Goal: Task Accomplishment & Management: Complete application form

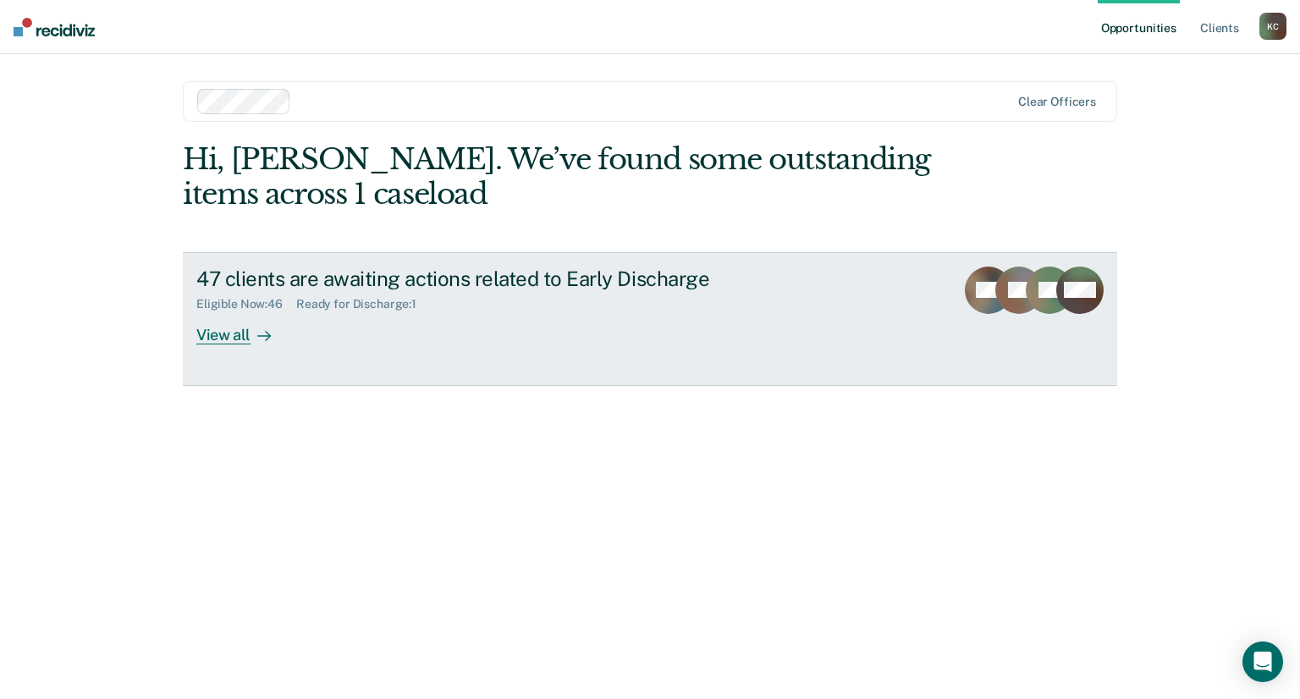
click at [208, 333] on div "View all" at bounding box center [243, 328] width 95 height 33
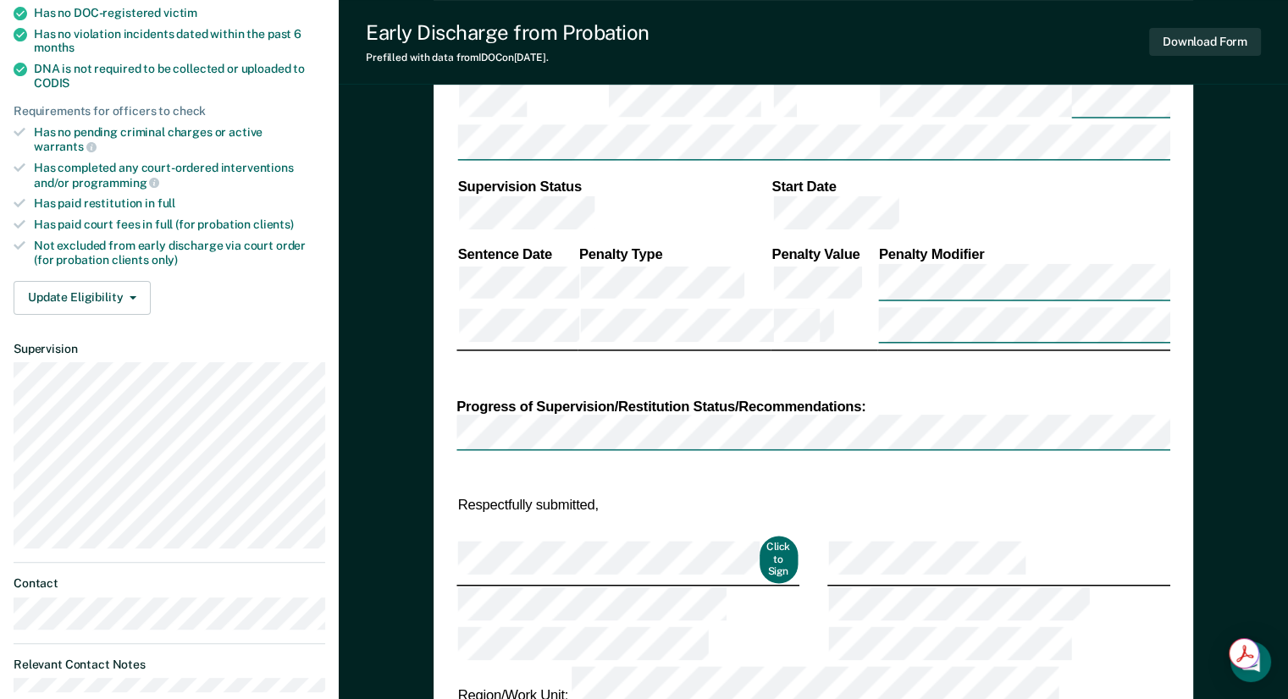
scroll to position [423, 0]
click at [761, 536] on button "Click to Sign" at bounding box center [778, 559] width 39 height 47
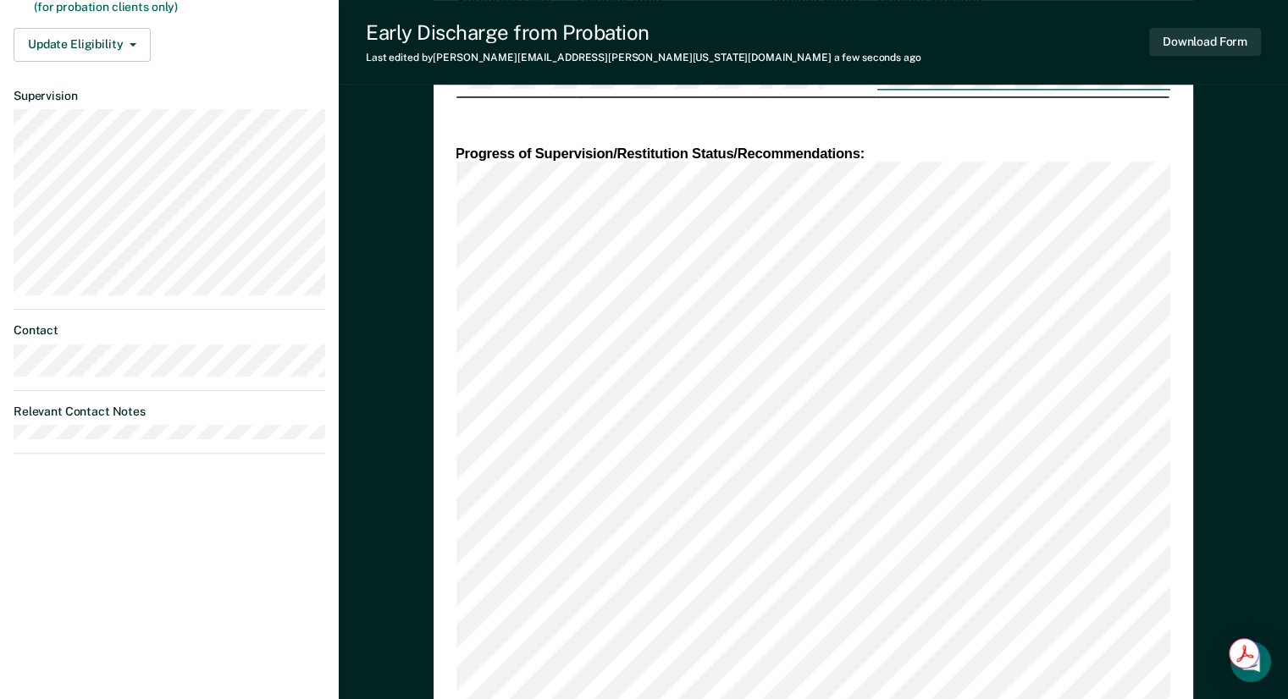
scroll to position [676, 0]
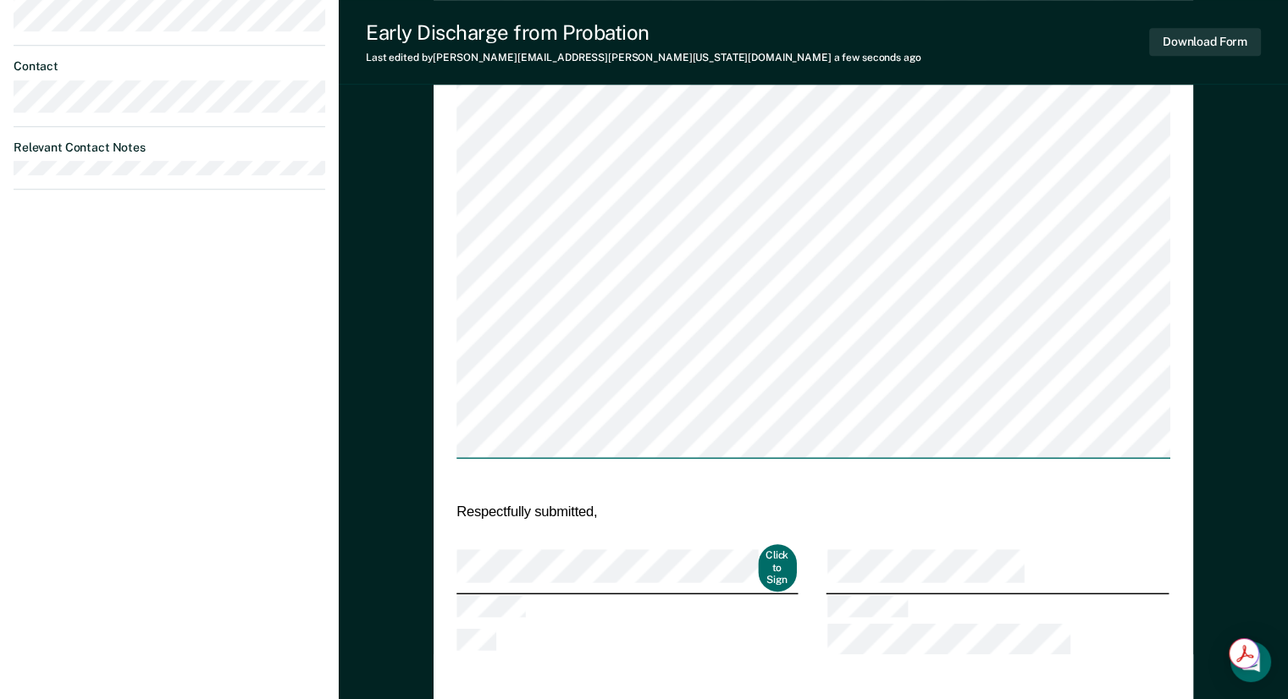
scroll to position [941, 0]
click at [768, 544] on button "Click to Sign" at bounding box center [777, 567] width 39 height 47
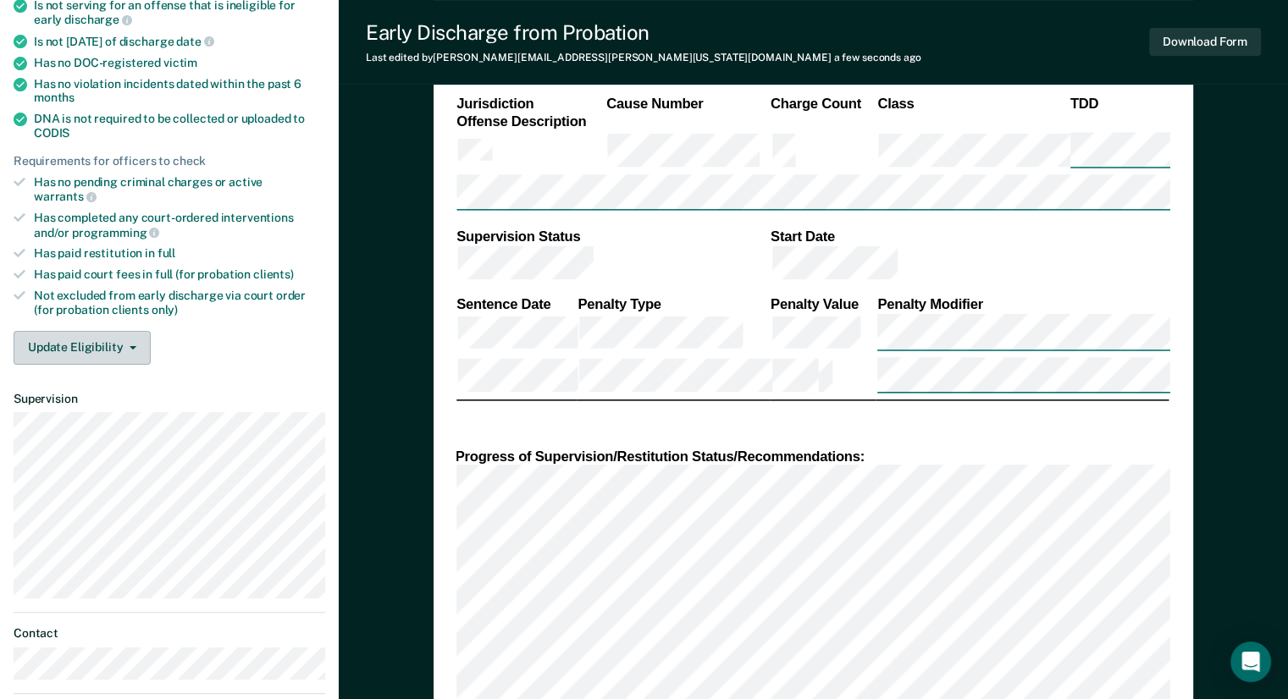
scroll to position [373, 0]
click at [130, 331] on button "Update Eligibility" at bounding box center [82, 348] width 137 height 34
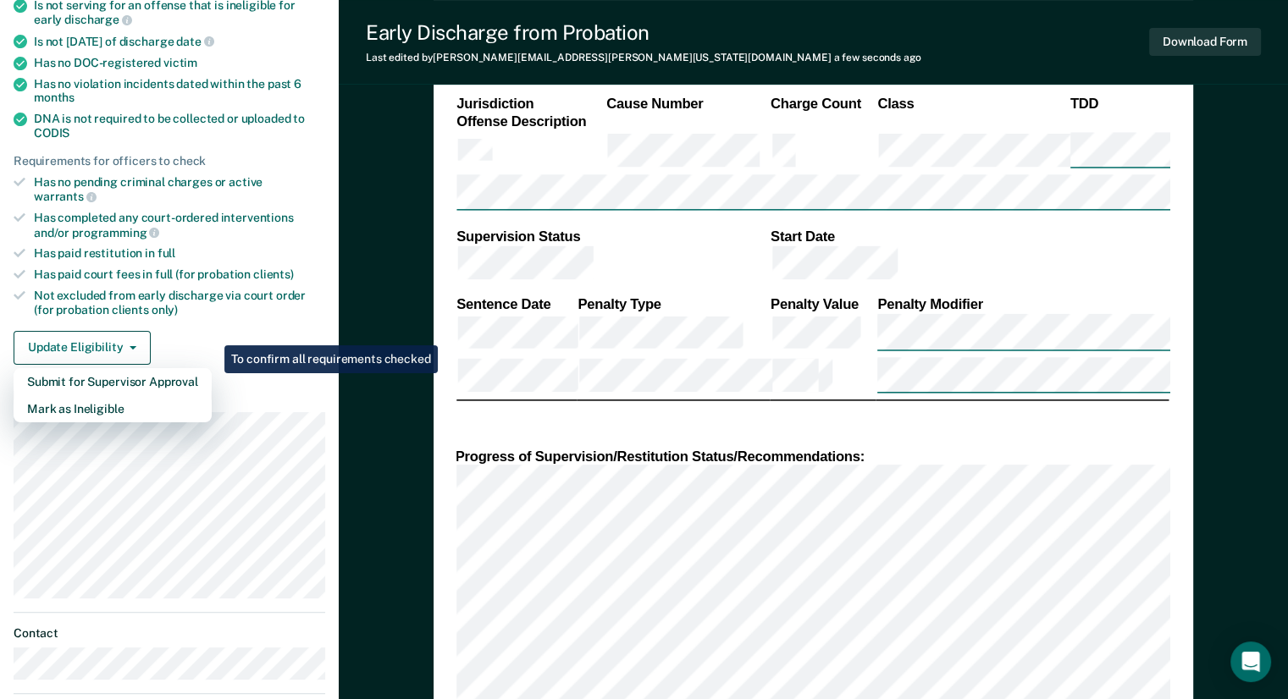
click at [169, 331] on div "Update Eligibility Submit for Supervisor Approval [PERSON_NAME] as Ineligible" at bounding box center [170, 348] width 312 height 34
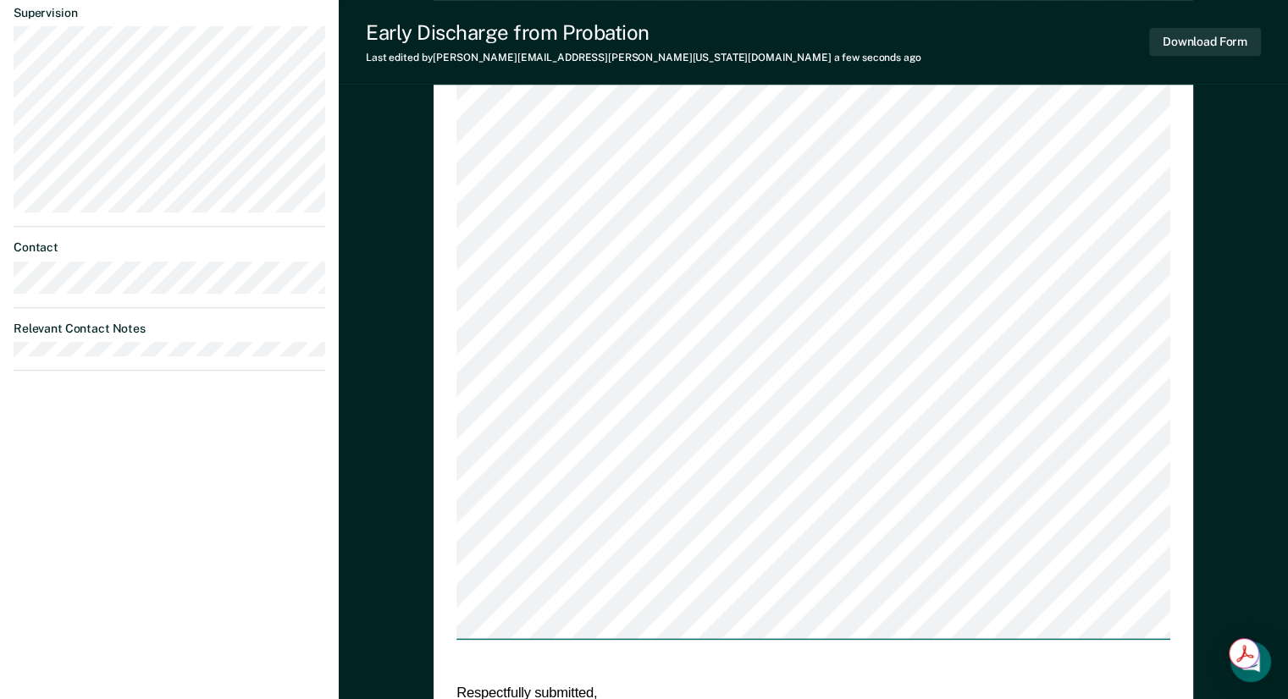
scroll to position [759, 0]
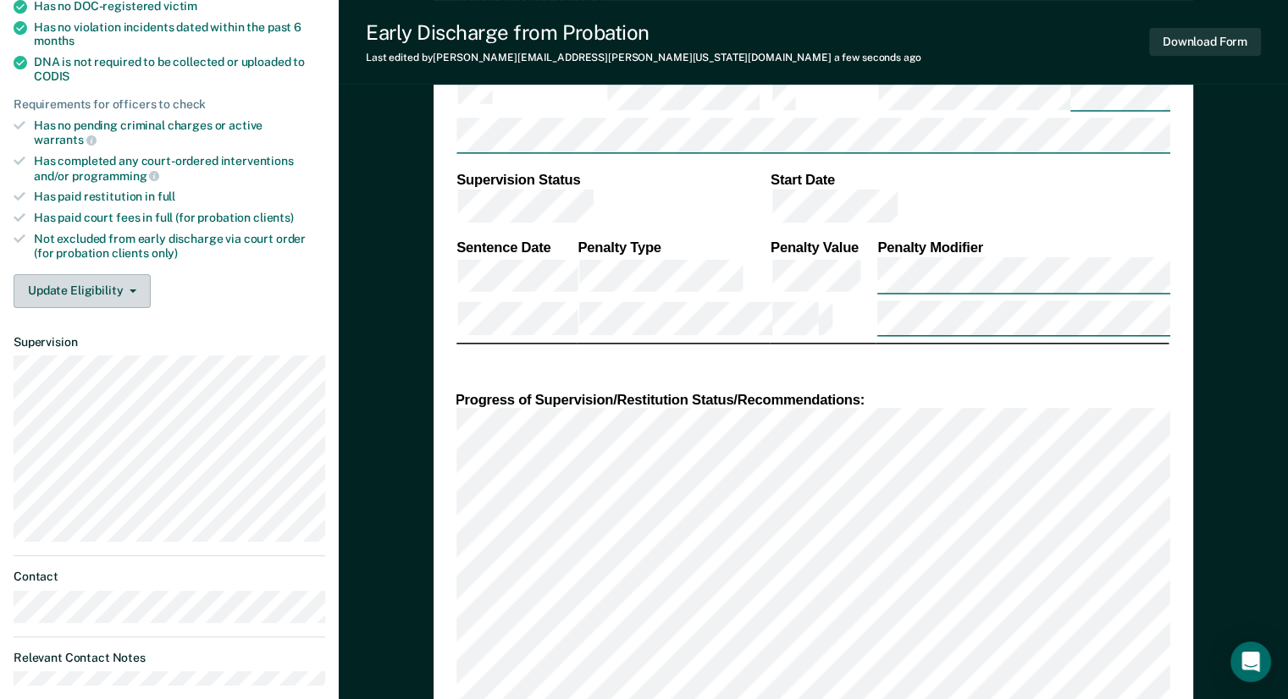
click at [117, 274] on button "Update Eligibility" at bounding box center [82, 291] width 137 height 34
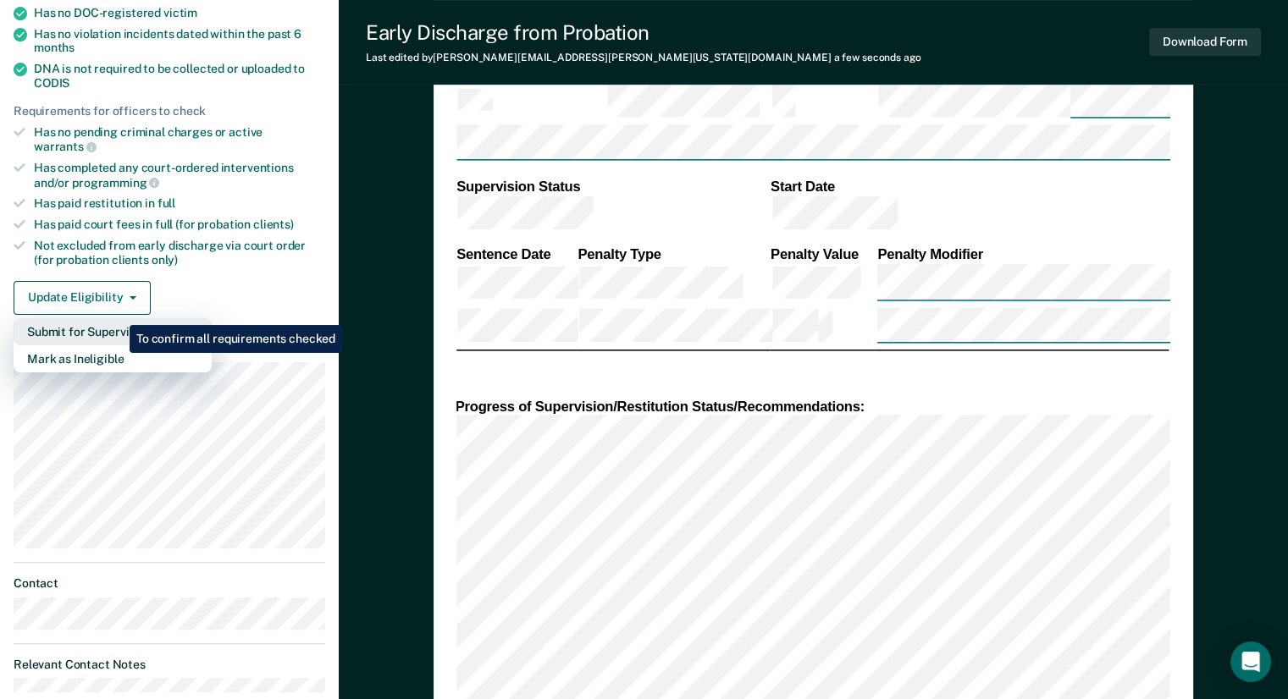
scroll to position [422, 0]
click at [117, 319] on button "Submit for Supervisor Approval" at bounding box center [113, 332] width 198 height 27
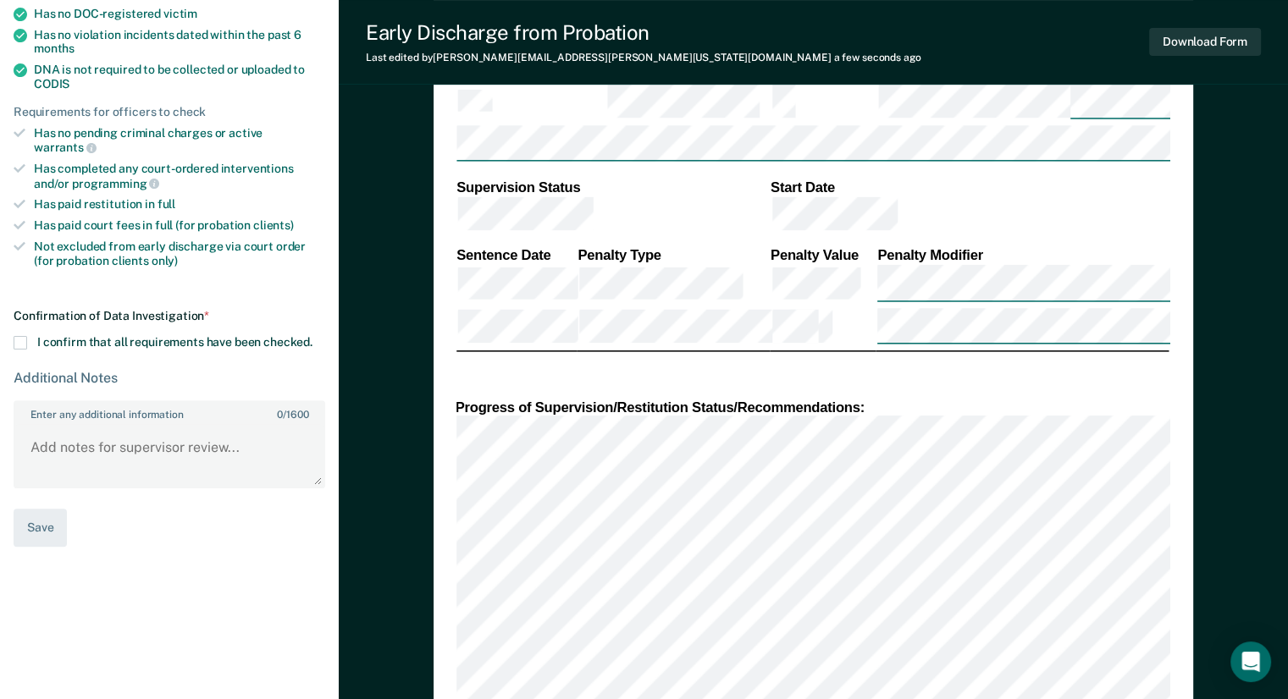
click at [24, 336] on span at bounding box center [21, 343] width 14 height 14
click at [312, 336] on input "I confirm that all requirements have been checked." at bounding box center [312, 336] width 0 height 0
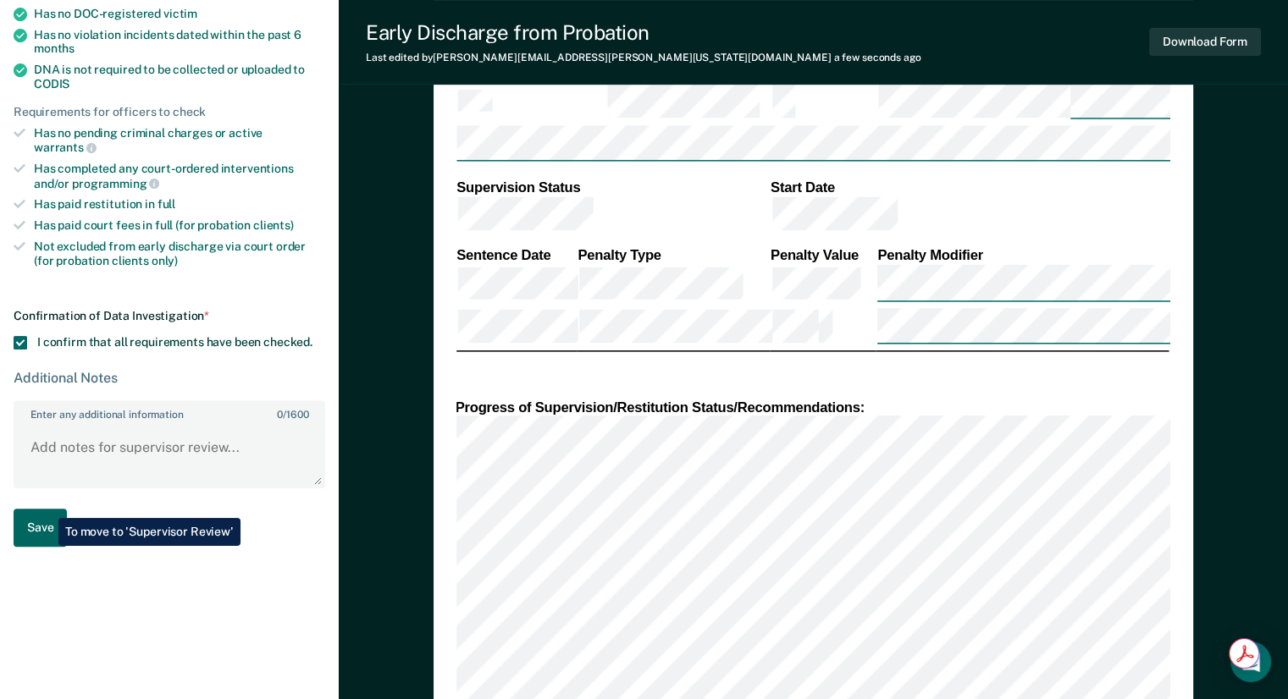
click at [46, 509] on button "Save" at bounding box center [40, 528] width 53 height 38
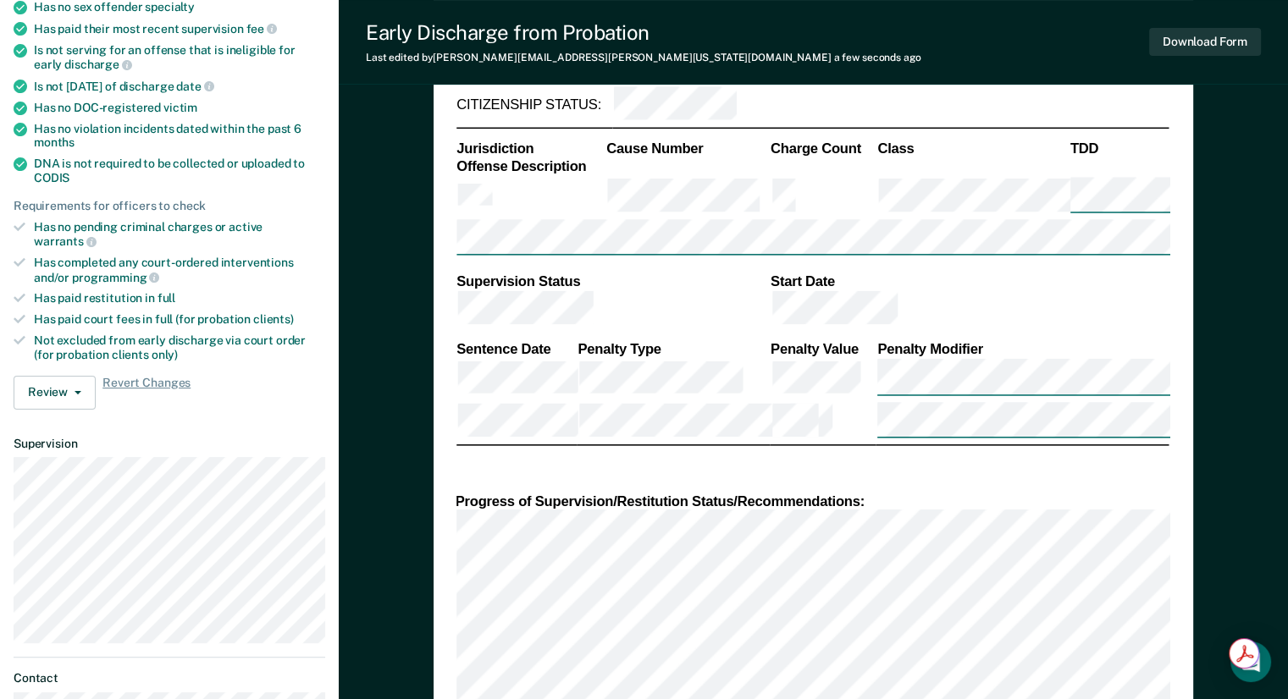
scroll to position [328, 0]
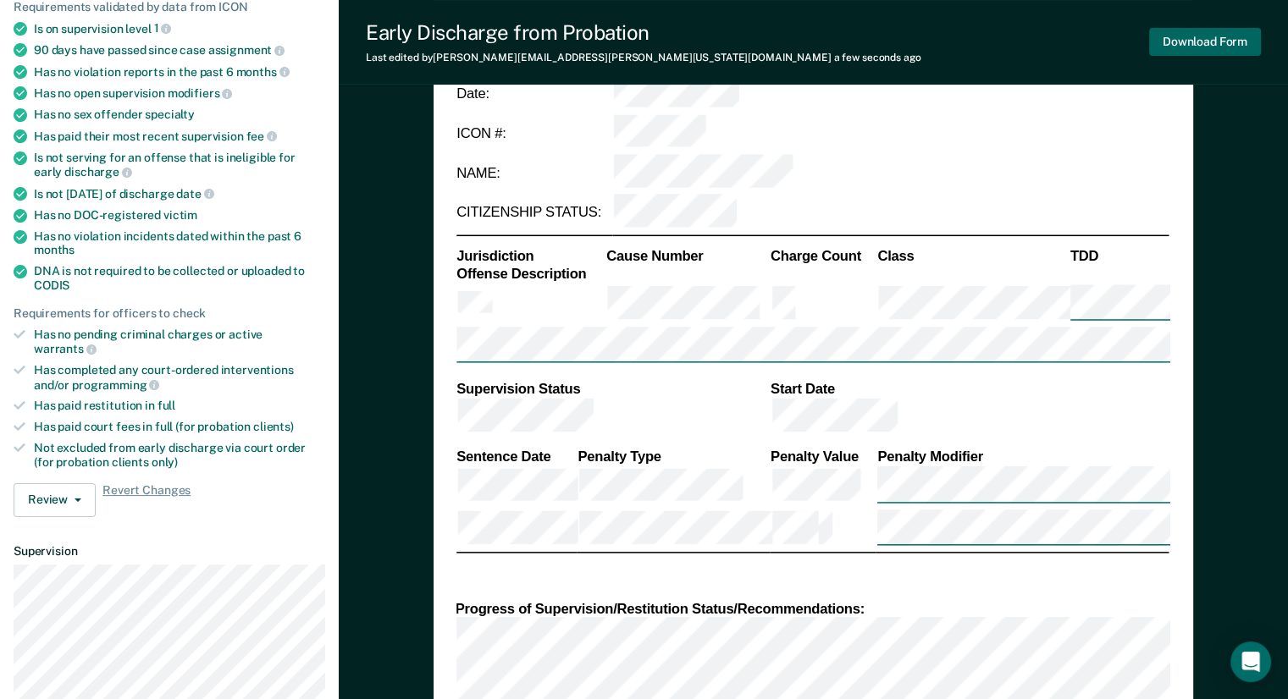
click at [1173, 35] on button "Download Form" at bounding box center [1205, 42] width 112 height 28
type textarea "x"
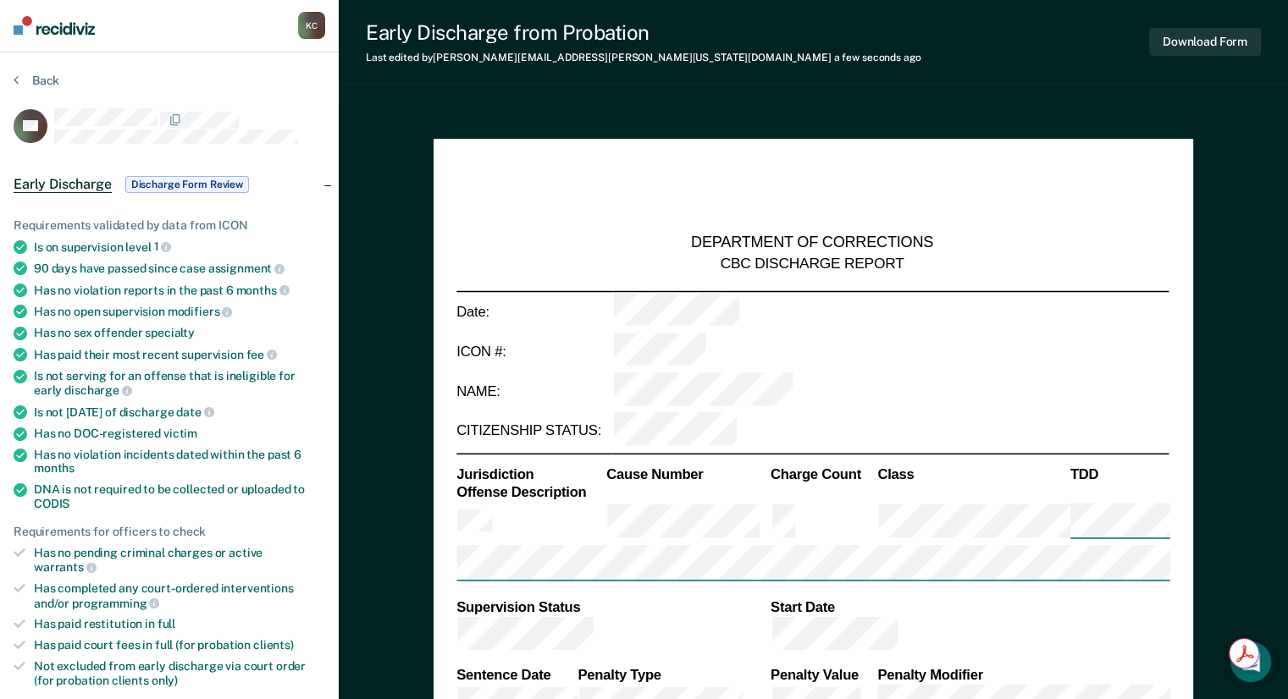
scroll to position [0, 0]
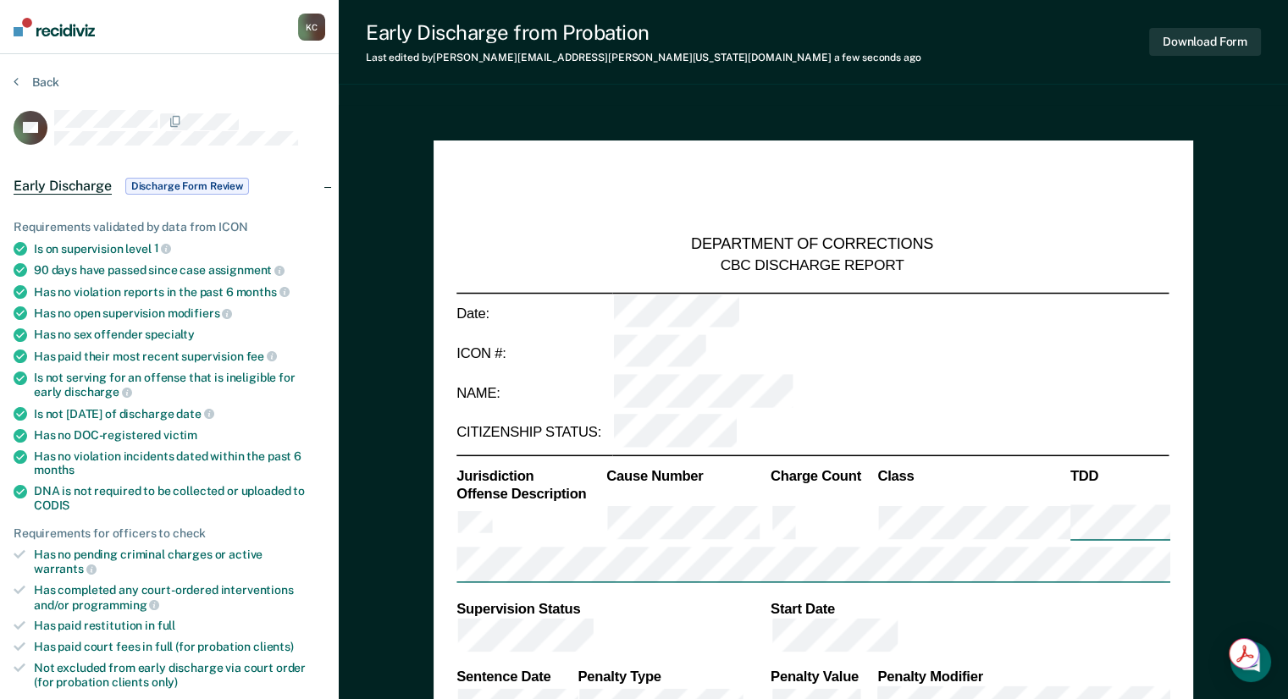
click at [170, 186] on span "Discharge Form Review" at bounding box center [187, 186] width 124 height 17
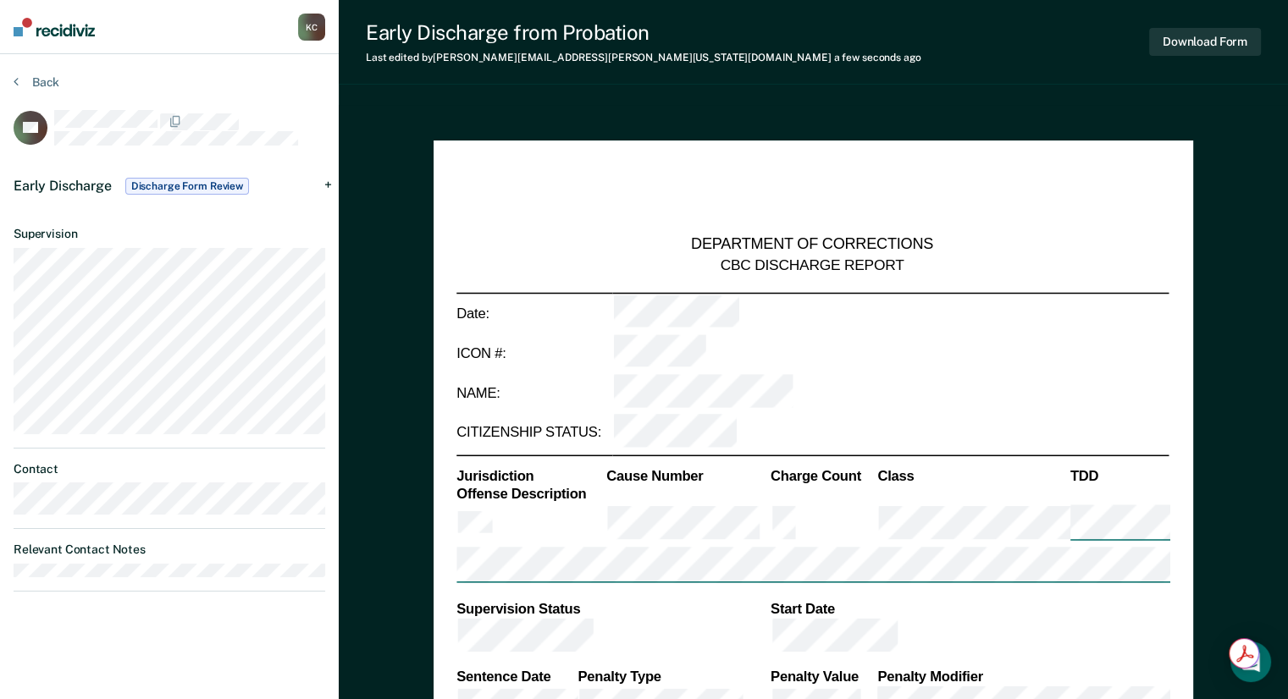
click at [170, 186] on span "Discharge Form Review" at bounding box center [187, 186] width 124 height 17
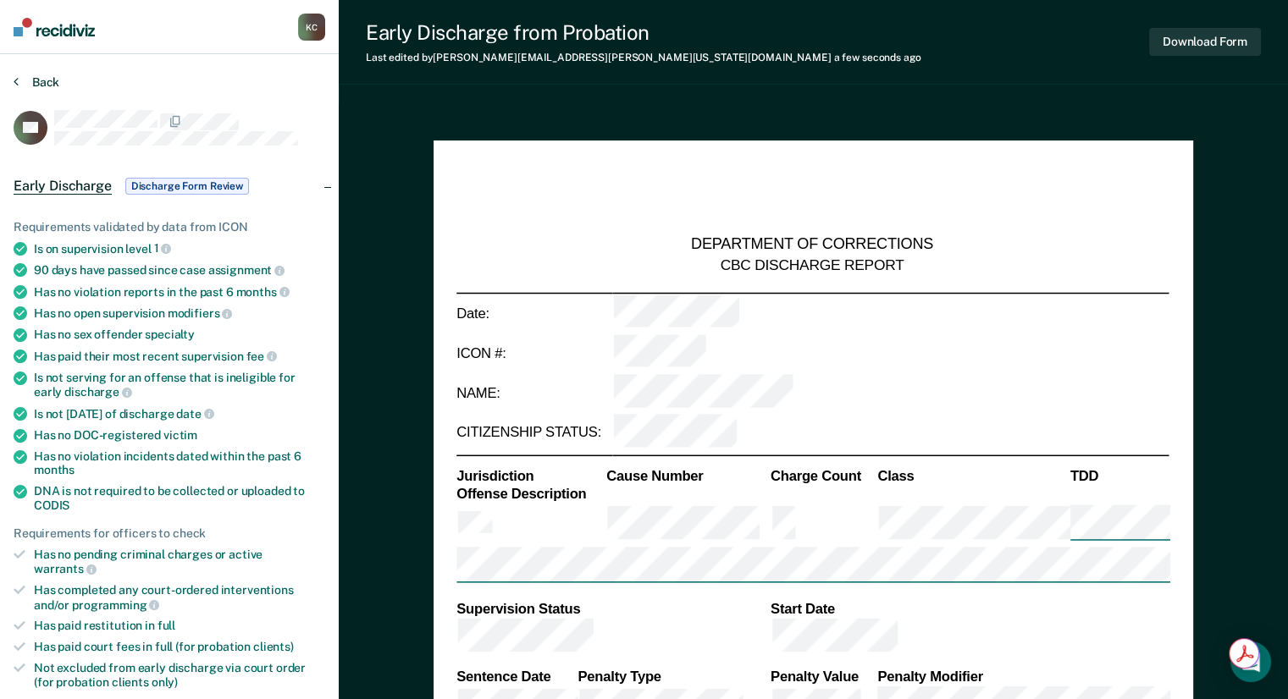
click at [38, 83] on button "Back" at bounding box center [37, 82] width 46 height 15
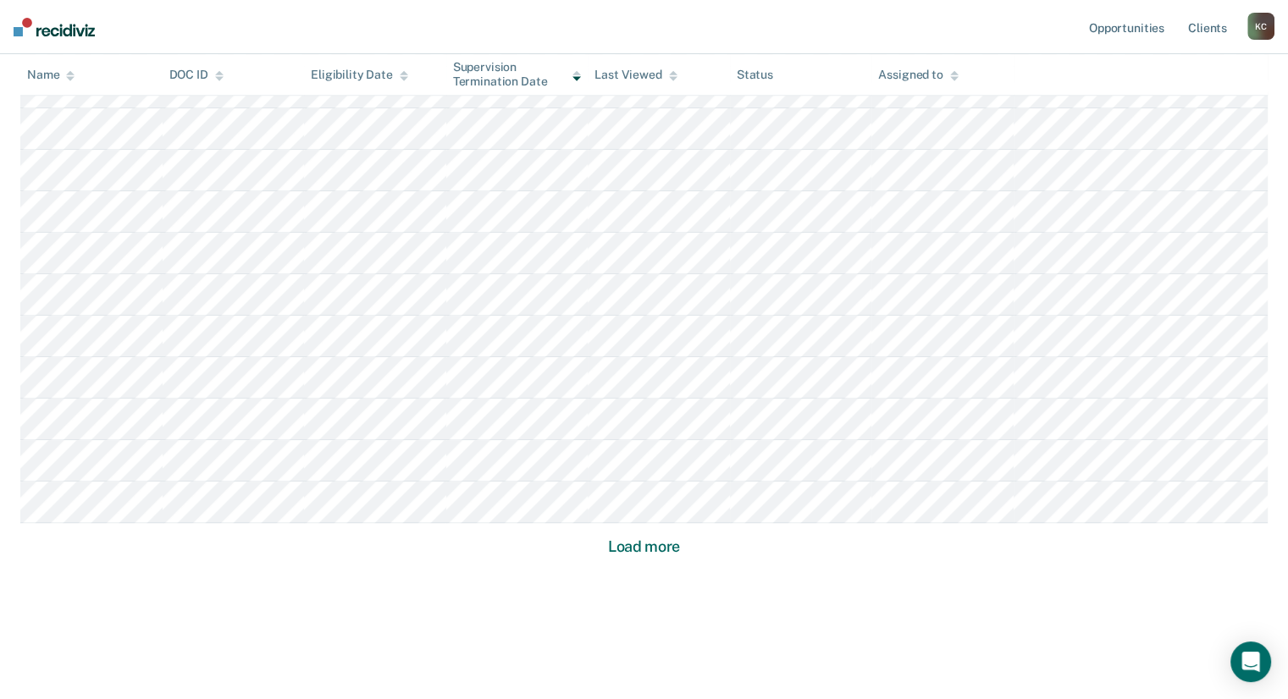
scroll to position [1045, 0]
click at [676, 543] on button "Load more" at bounding box center [644, 542] width 82 height 20
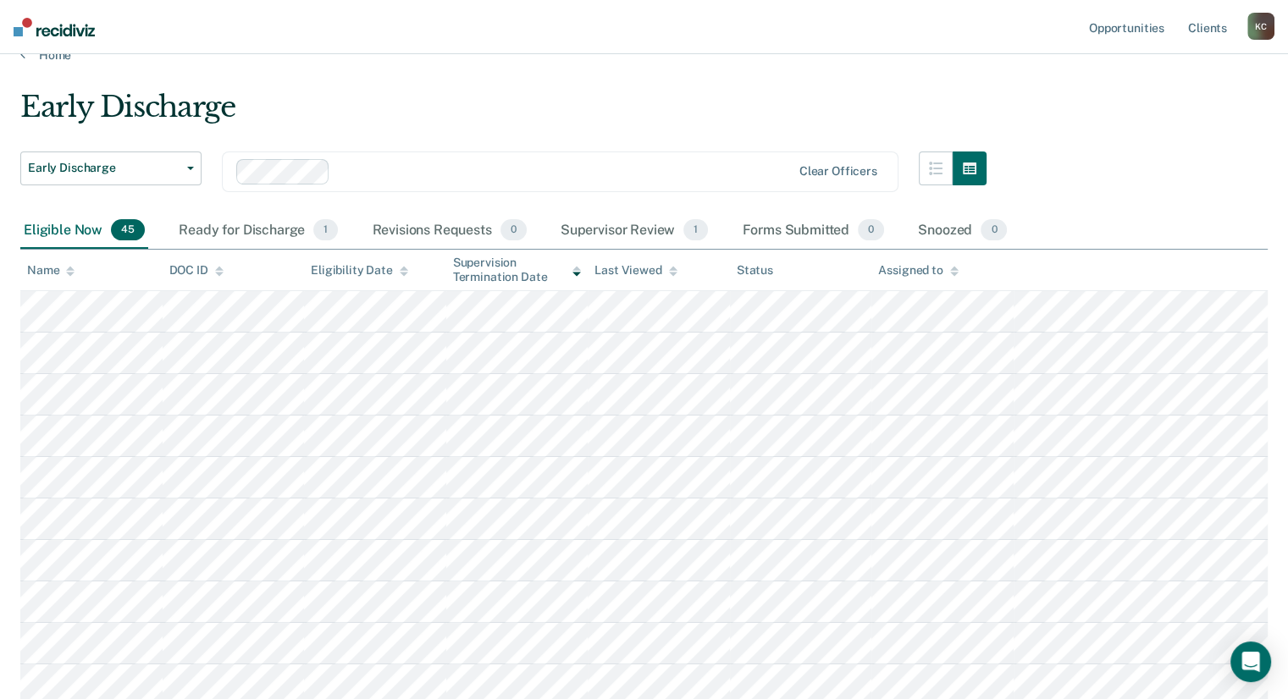
scroll to position [0, 0]
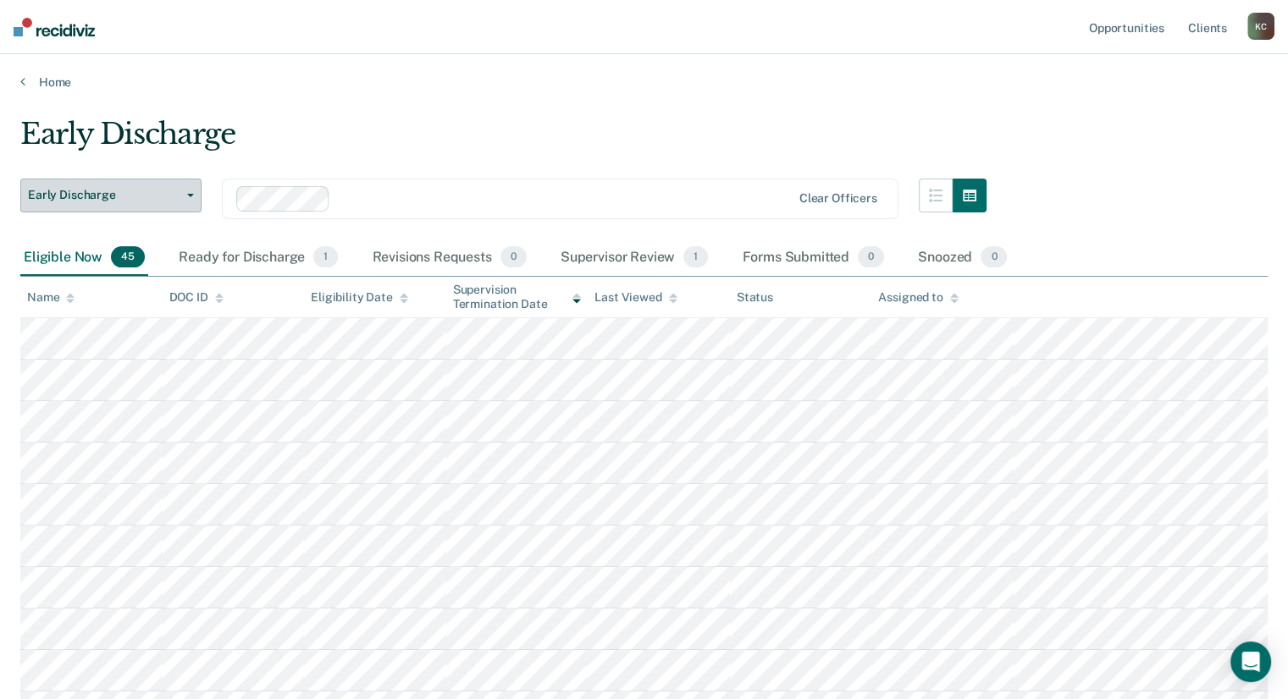
click at [166, 197] on span "Early Discharge" at bounding box center [104, 195] width 152 height 14
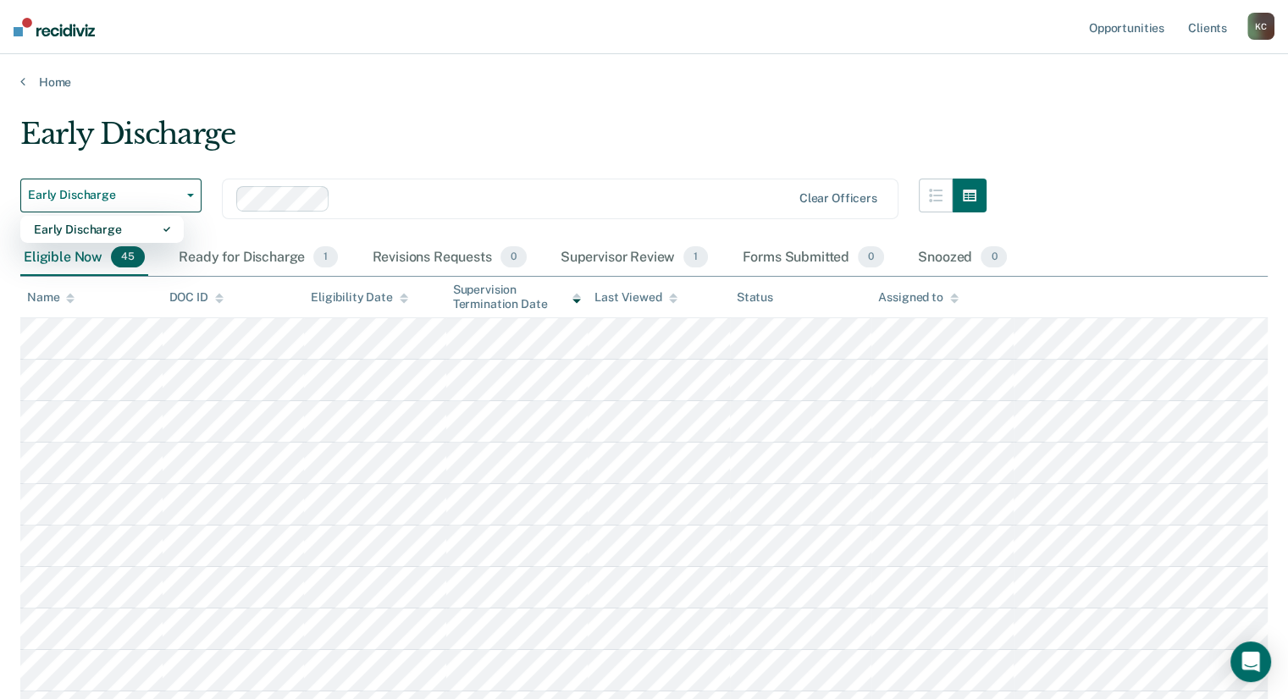
click at [277, 157] on div "Early Discharge" at bounding box center [503, 141] width 966 height 48
